Goal: Task Accomplishment & Management: Manage account settings

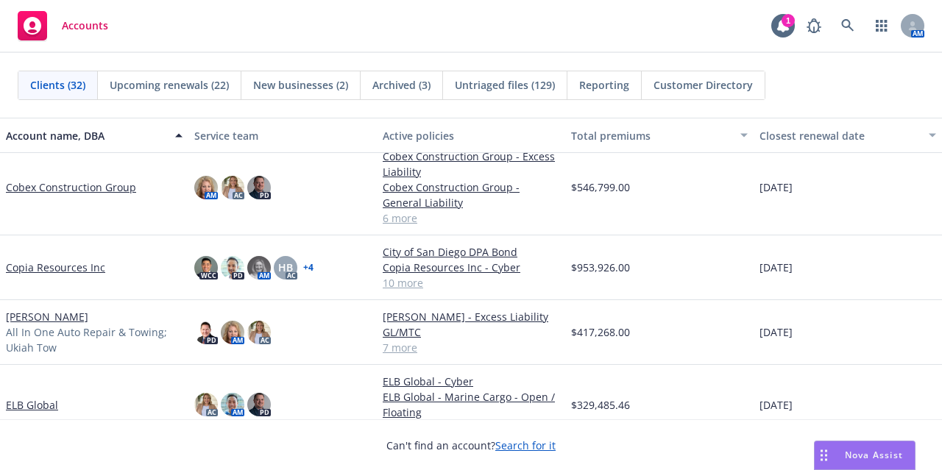
scroll to position [554, 0]
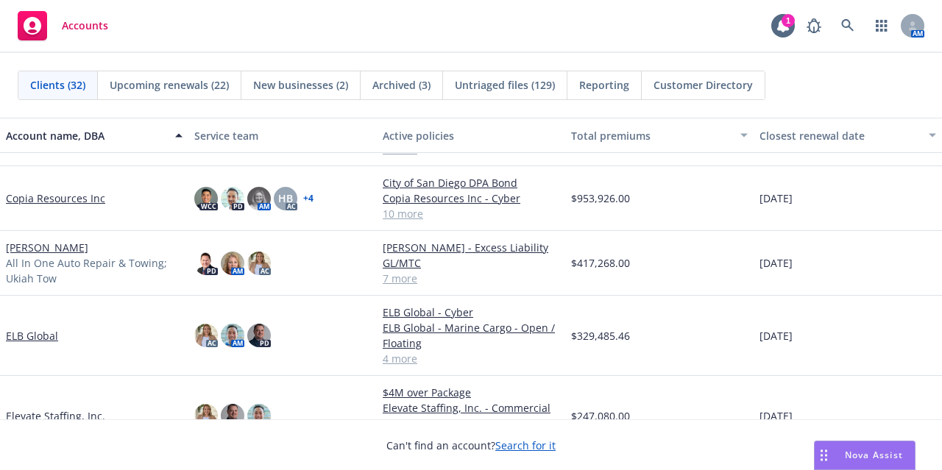
click at [84, 255] on link "[PERSON_NAME]" at bounding box center [47, 247] width 82 height 15
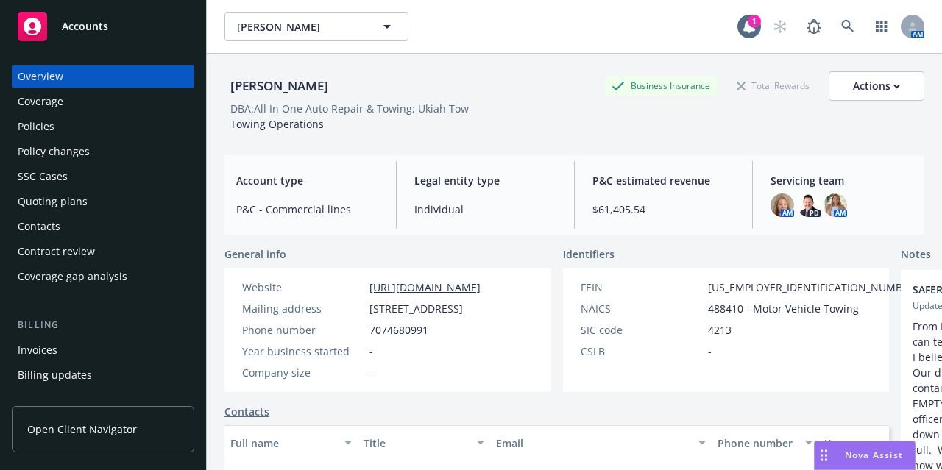
click at [99, 130] on div "Policies" at bounding box center [103, 127] width 171 height 24
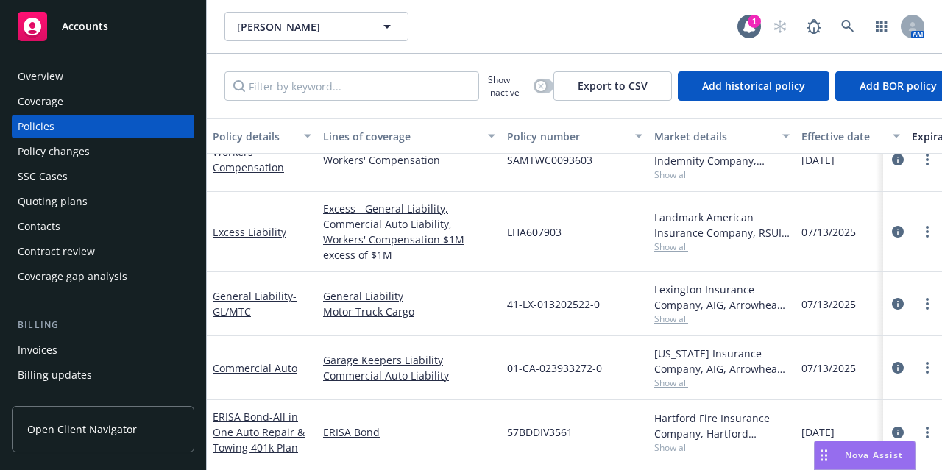
scroll to position [266, 0]
click at [919, 359] on link "more" at bounding box center [928, 368] width 18 height 18
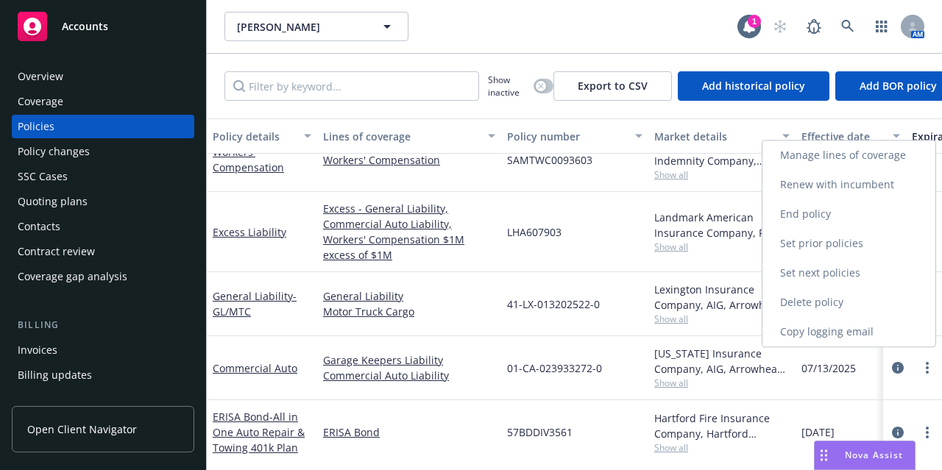
click at [916, 339] on link "Copy logging email" at bounding box center [849, 331] width 173 height 29
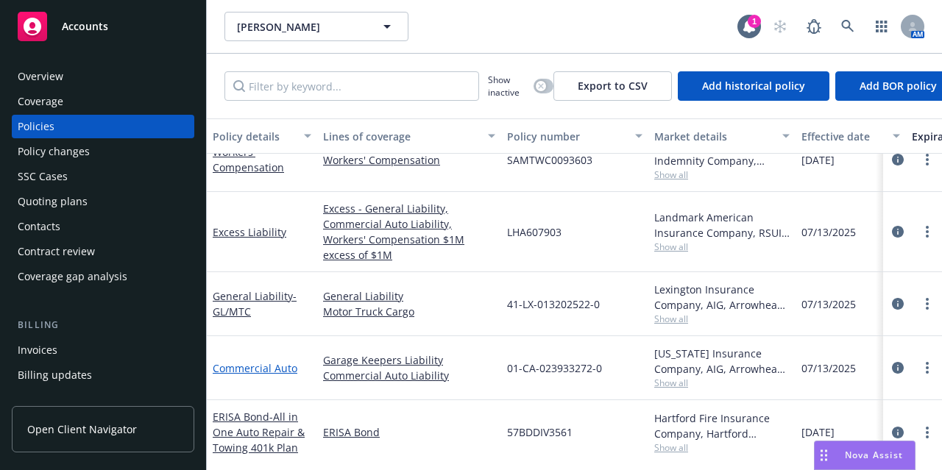
click at [259, 361] on link "Commercial Auto" at bounding box center [255, 368] width 85 height 14
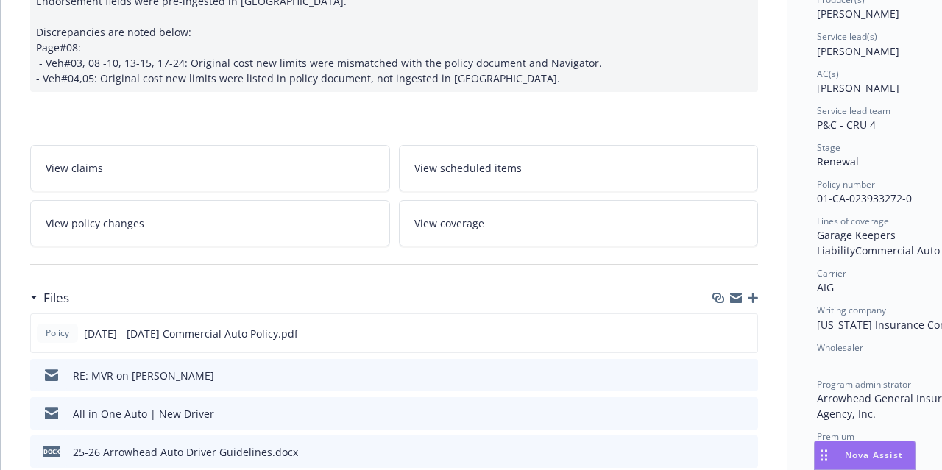
scroll to position [202, 0]
click at [755, 297] on icon "button" at bounding box center [753, 297] width 10 height 10
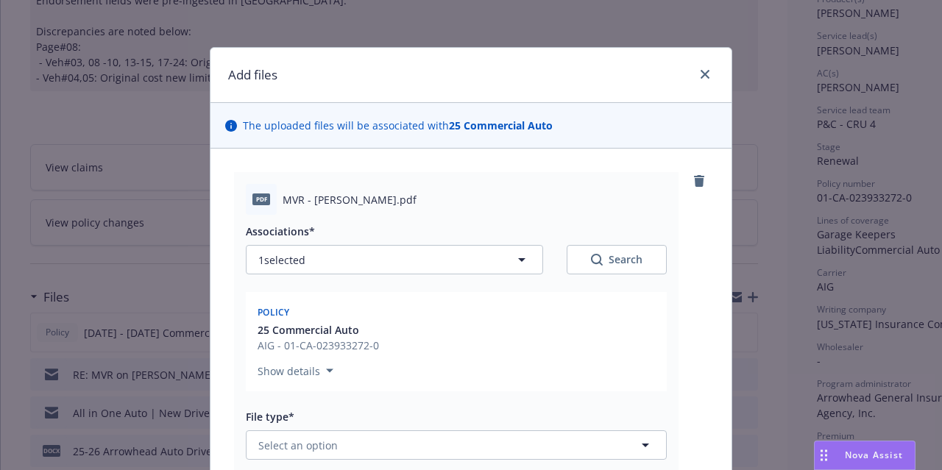
scroll to position [326, 0]
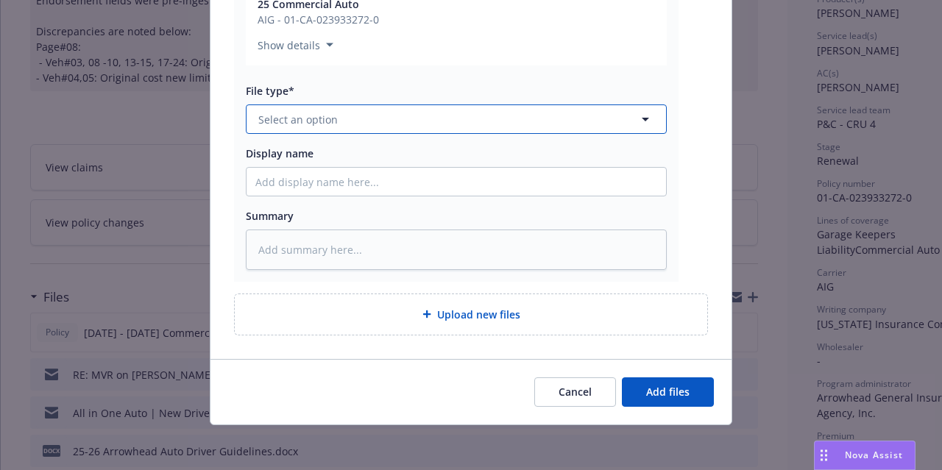
click at [478, 120] on button "Select an option" at bounding box center [456, 119] width 421 height 29
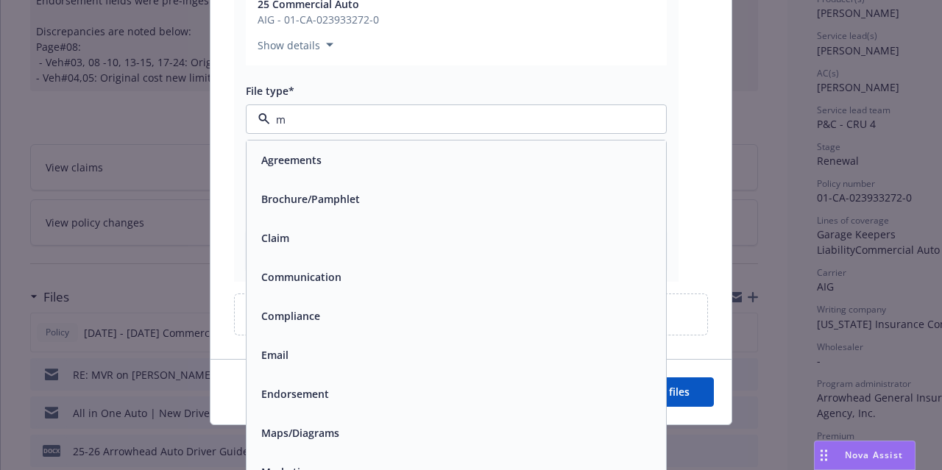
type input "mv"
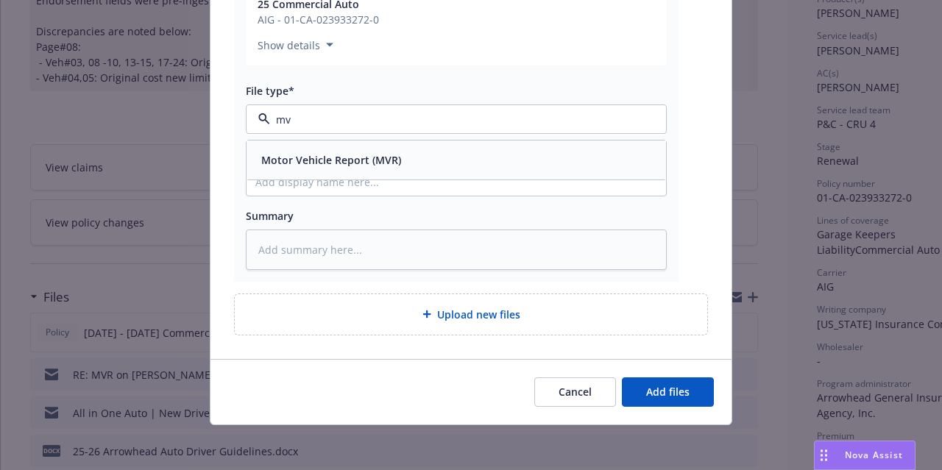
click at [456, 172] on div "Motor Vehicle Report (MVR)" at bounding box center [457, 160] width 420 height 39
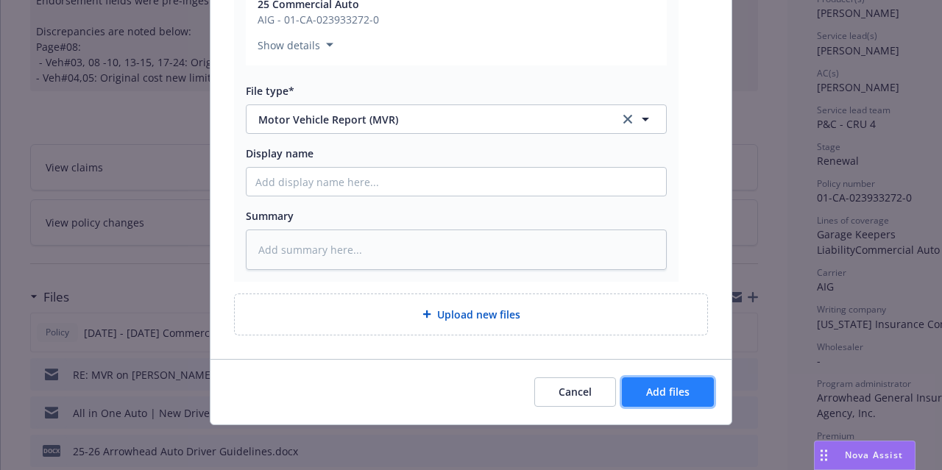
click at [668, 395] on span "Add files" at bounding box center [667, 392] width 43 height 14
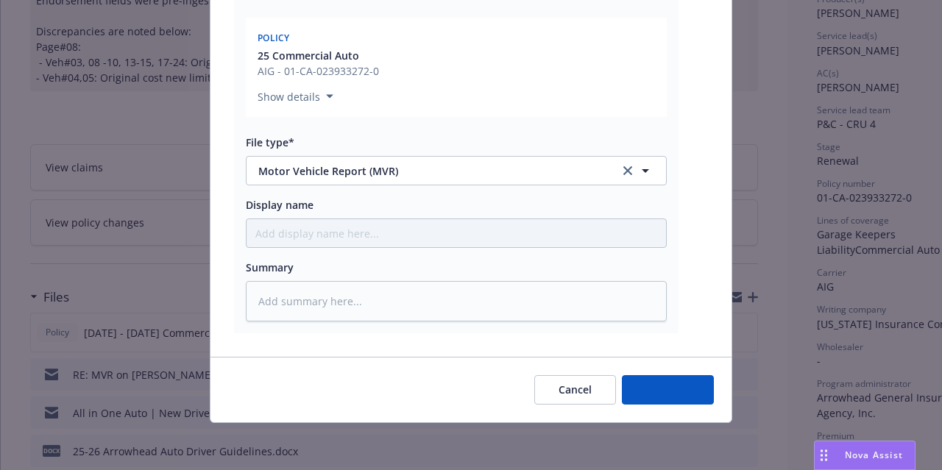
scroll to position [272, 0]
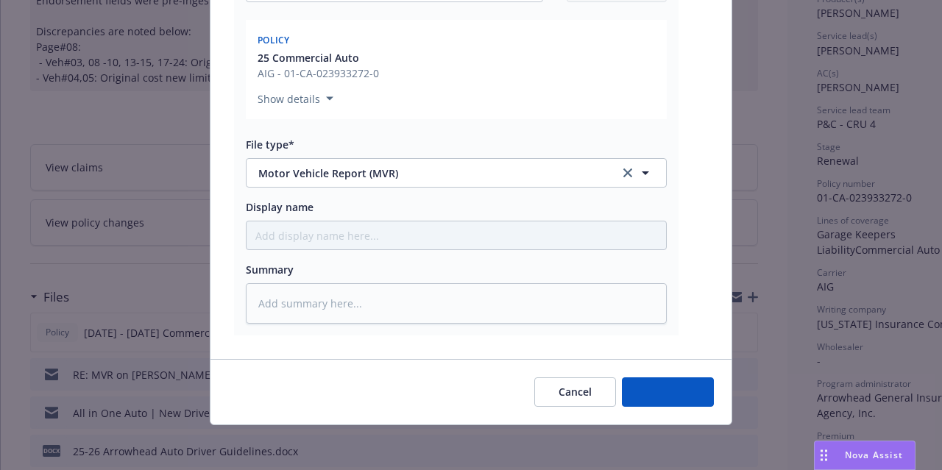
type textarea "x"
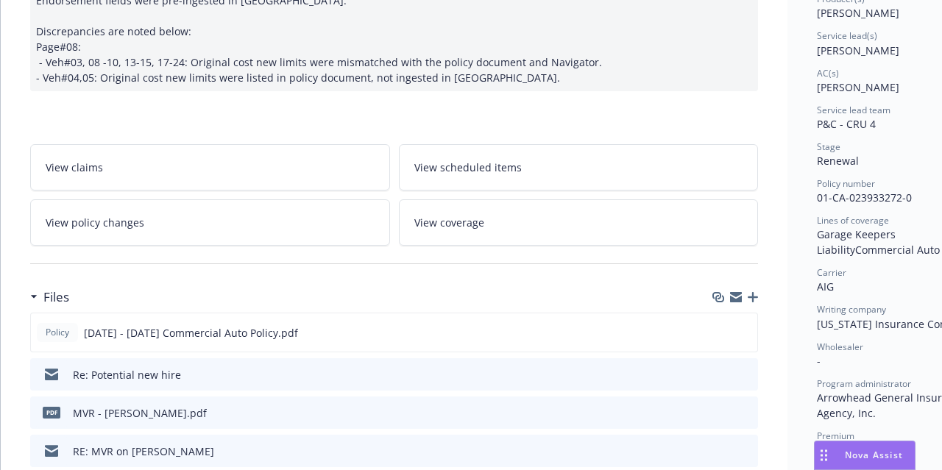
scroll to position [0, 0]
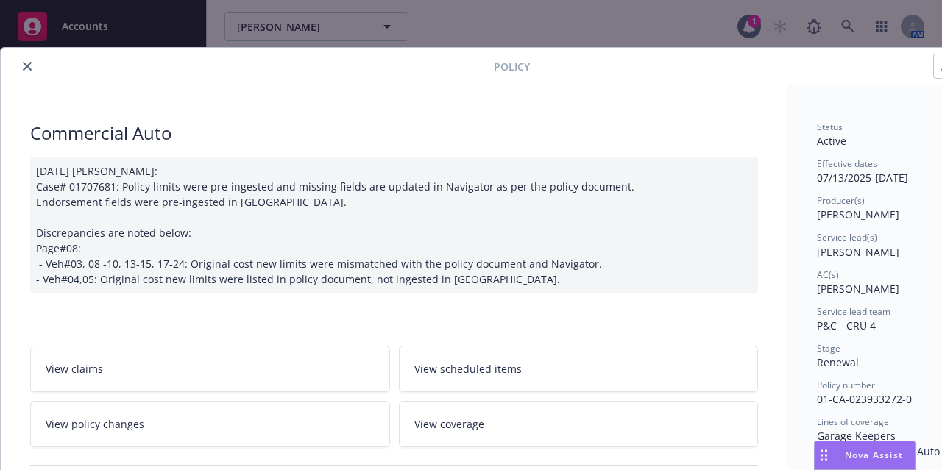
click at [24, 57] on button "close" at bounding box center [27, 66] width 18 height 18
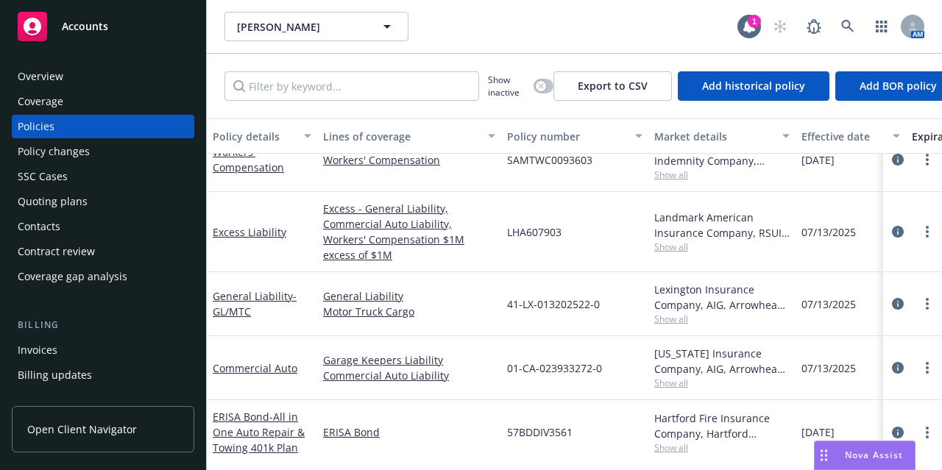
click at [97, 21] on span "Accounts" at bounding box center [85, 27] width 46 height 12
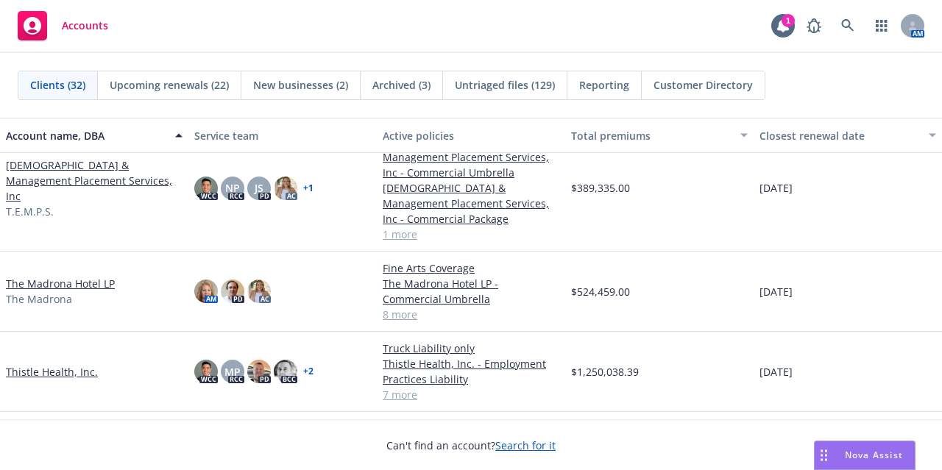
scroll to position [1692, 0]
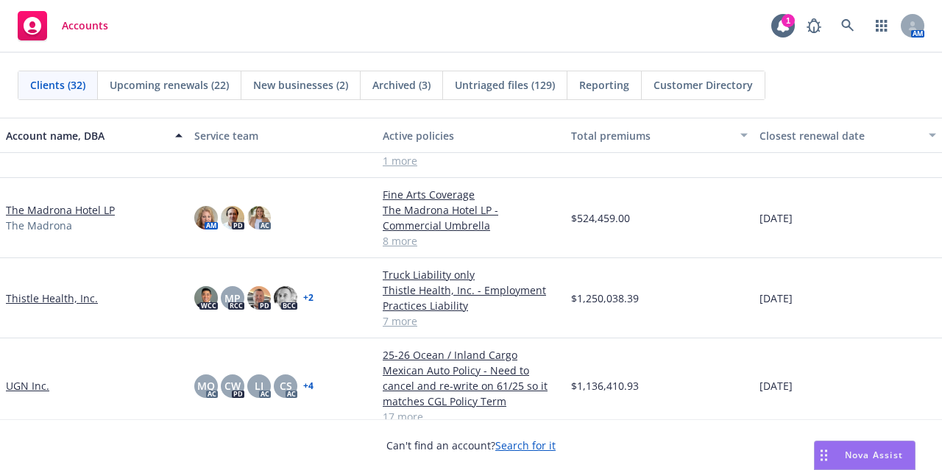
click at [75, 297] on link "Thistle Health, Inc." at bounding box center [52, 298] width 92 height 15
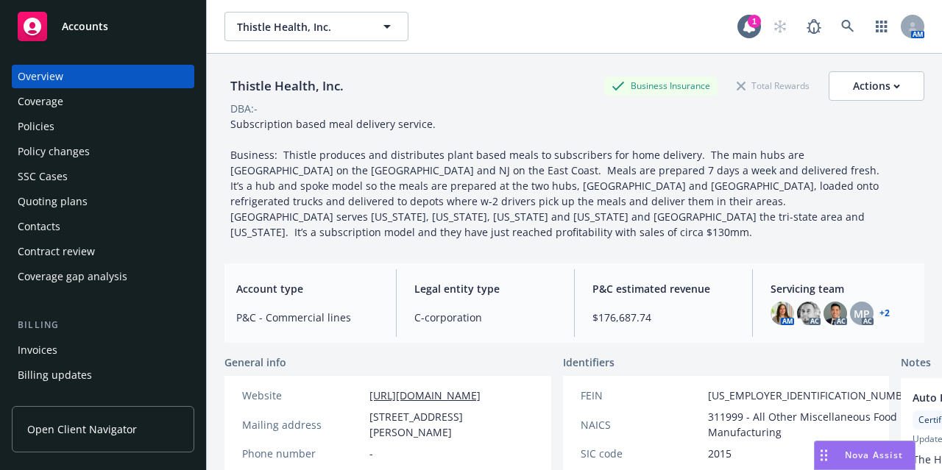
click at [131, 129] on div "Policies" at bounding box center [103, 127] width 171 height 24
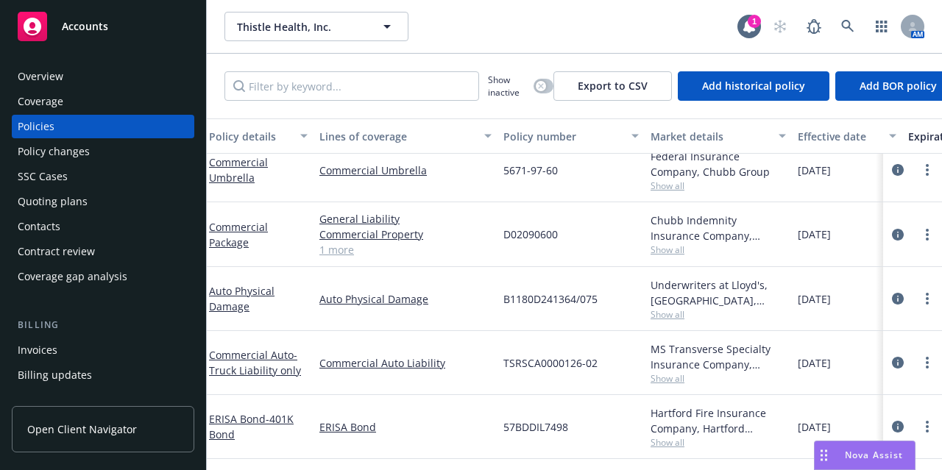
scroll to position [264, 0]
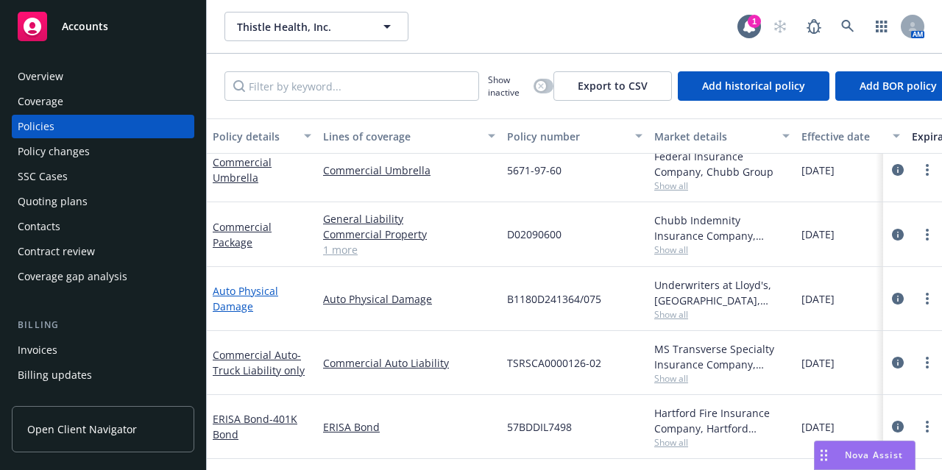
click at [220, 302] on link "Auto Physical Damage" at bounding box center [246, 298] width 66 height 29
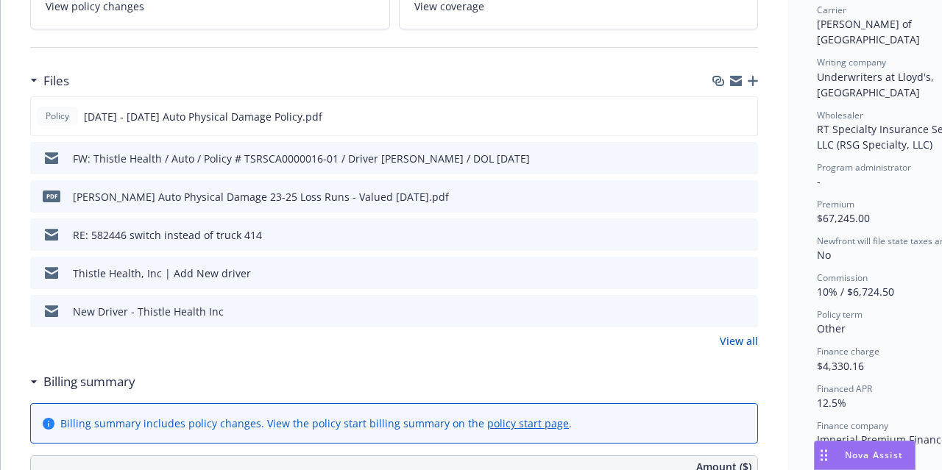
scroll to position [448, 0]
click at [746, 317] on icon "preview file" at bounding box center [744, 312] width 13 height 10
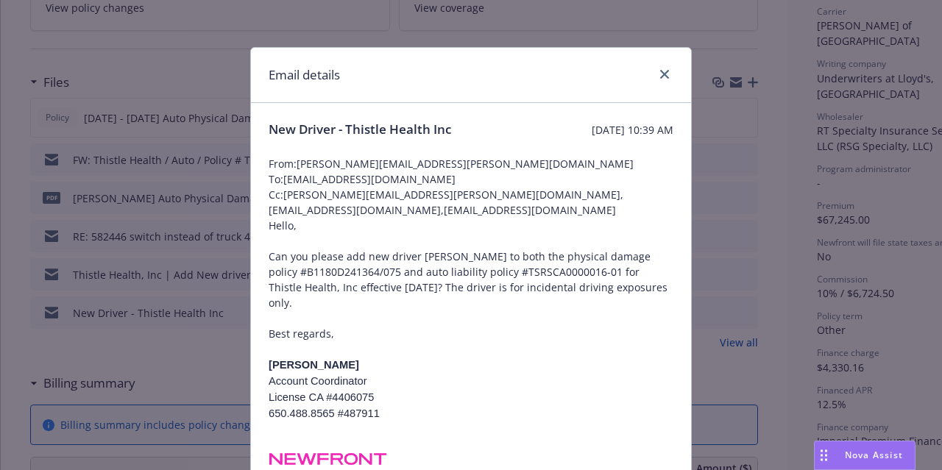
drag, startPoint x: 455, startPoint y: 177, endPoint x: 282, endPoint y: 186, distance: 173.2
click at [282, 186] on span "To: [EMAIL_ADDRESS][DOMAIN_NAME]" at bounding box center [471, 179] width 405 height 15
click at [289, 179] on span "To: [EMAIL_ADDRESS][DOMAIN_NAME]" at bounding box center [471, 179] width 405 height 15
drag, startPoint x: 453, startPoint y: 179, endPoint x: 281, endPoint y: 182, distance: 172.3
click at [281, 182] on span "To: [EMAIL_ADDRESS][DOMAIN_NAME]" at bounding box center [471, 179] width 405 height 15
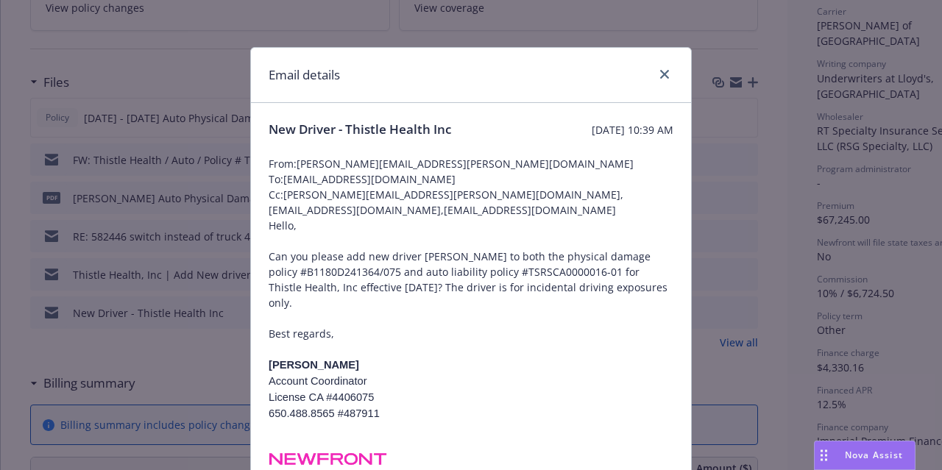
copy span "[EMAIL_ADDRESS][DOMAIN_NAME]"
click at [4, 85] on div "Email details New Driver - Thistle Health Inc [DATE] 10:39 AM From: [PERSON_NAM…" at bounding box center [471, 235] width 942 height 470
click at [663, 82] on link "close" at bounding box center [665, 75] width 18 height 18
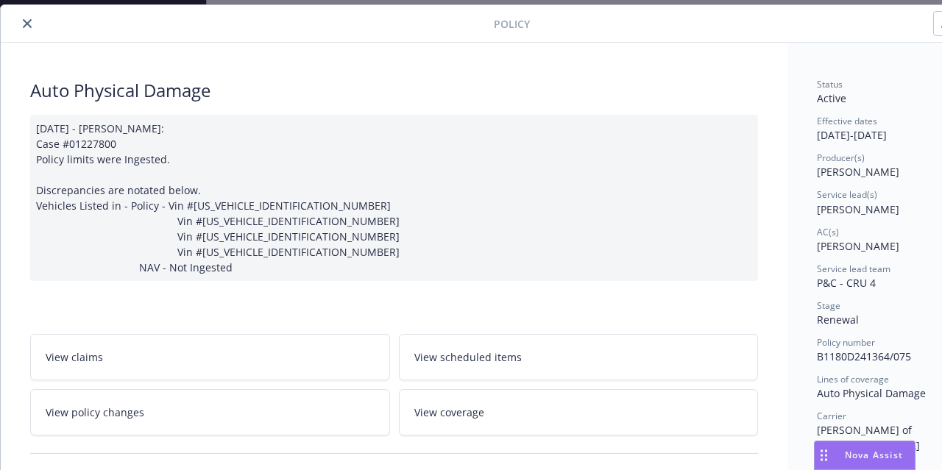
scroll to position [0, 0]
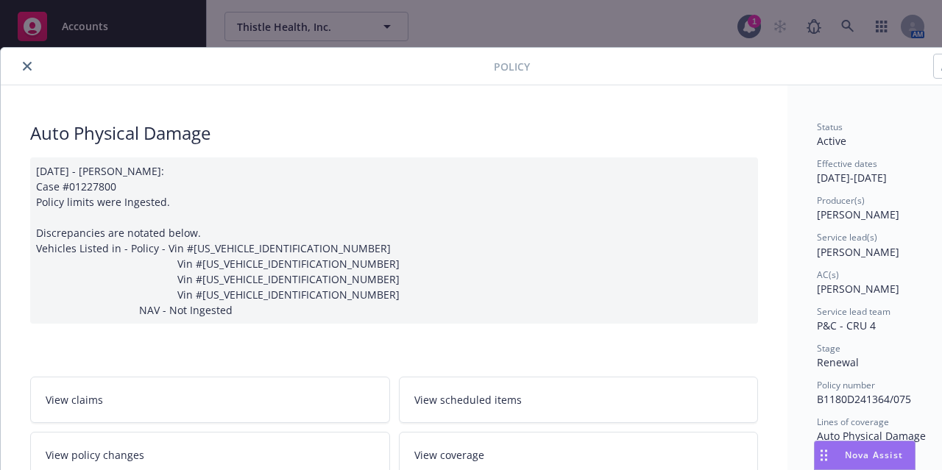
click at [29, 68] on icon "close" at bounding box center [27, 66] width 9 height 9
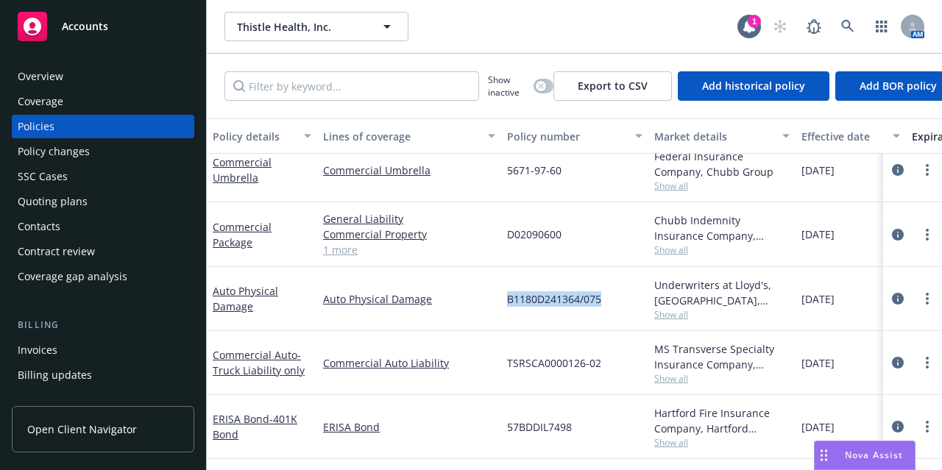
drag, startPoint x: 605, startPoint y: 286, endPoint x: 506, endPoint y: 289, distance: 98.7
click at [506, 289] on div "B1180D241364/075" at bounding box center [574, 299] width 147 height 64
copy span "B1180D241364/075"
click at [261, 284] on link "Auto Physical Damage" at bounding box center [246, 298] width 66 height 29
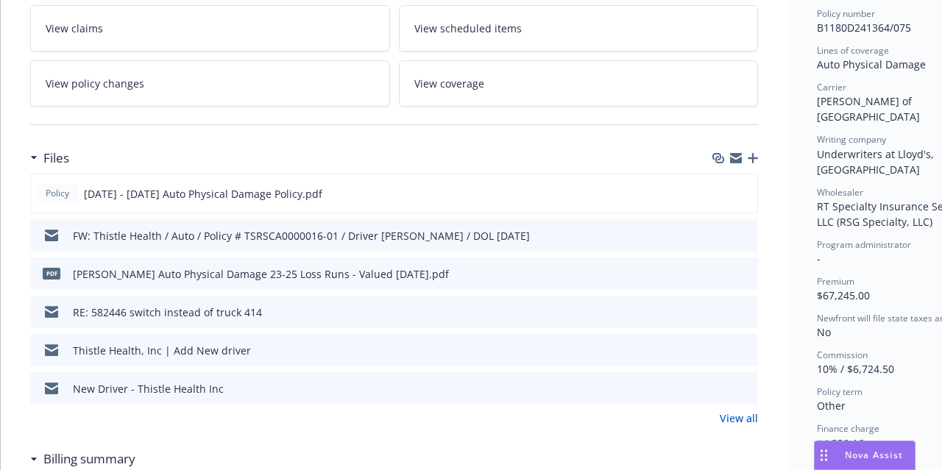
scroll to position [372, 0]
click at [747, 354] on icon "preview file" at bounding box center [744, 349] width 13 height 10
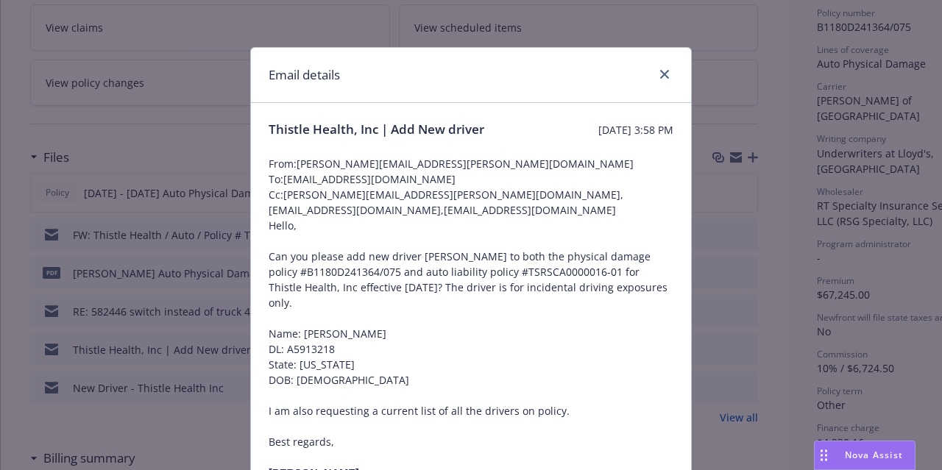
drag, startPoint x: 457, startPoint y: 199, endPoint x: 280, endPoint y: 197, distance: 177.4
click at [280, 187] on span "To: [EMAIL_ADDRESS][DOMAIN_NAME]" at bounding box center [471, 179] width 405 height 15
copy span "[EMAIL_ADDRESS][DOMAIN_NAME]"
